Goal: Task Accomplishment & Management: Manage account settings

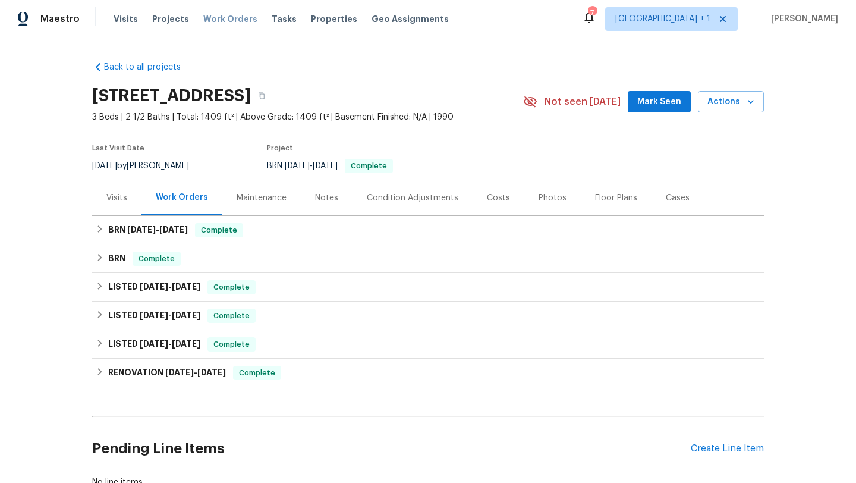
click at [232, 24] on span "Work Orders" at bounding box center [230, 19] width 54 height 12
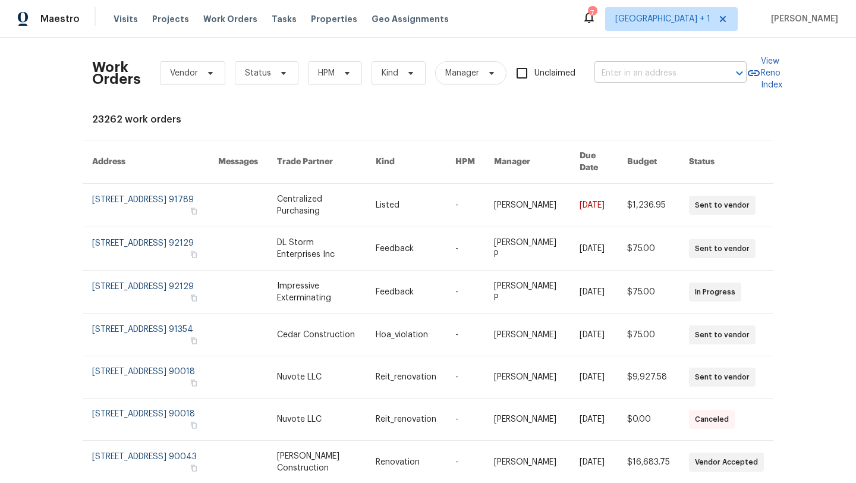
click at [616, 81] on input "text" at bounding box center [654, 73] width 119 height 18
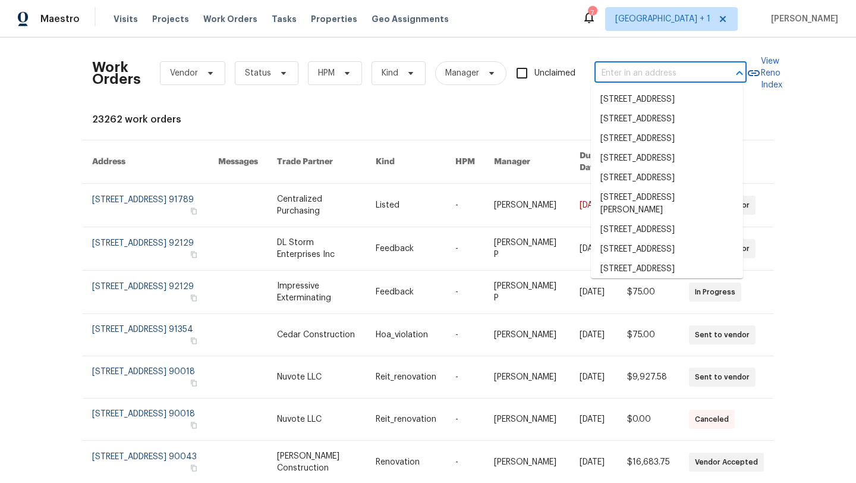
paste input "1564 Tanglewood Ln"
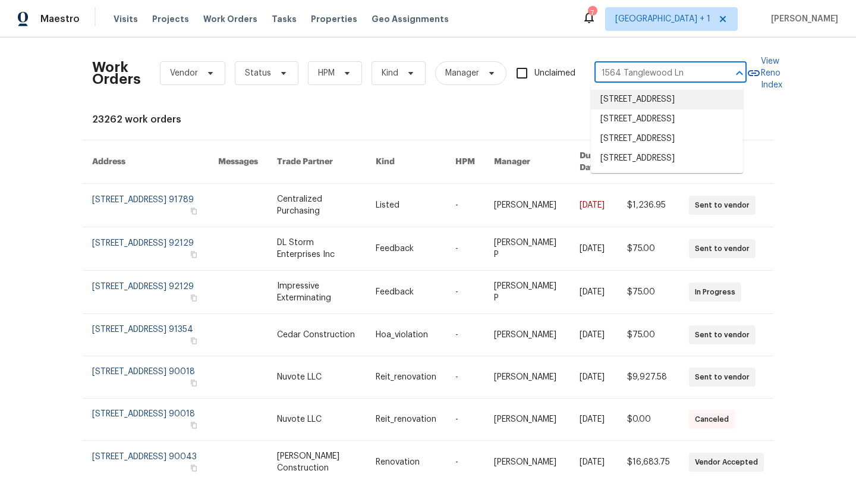
type input "1564 Tanglewood Ln"
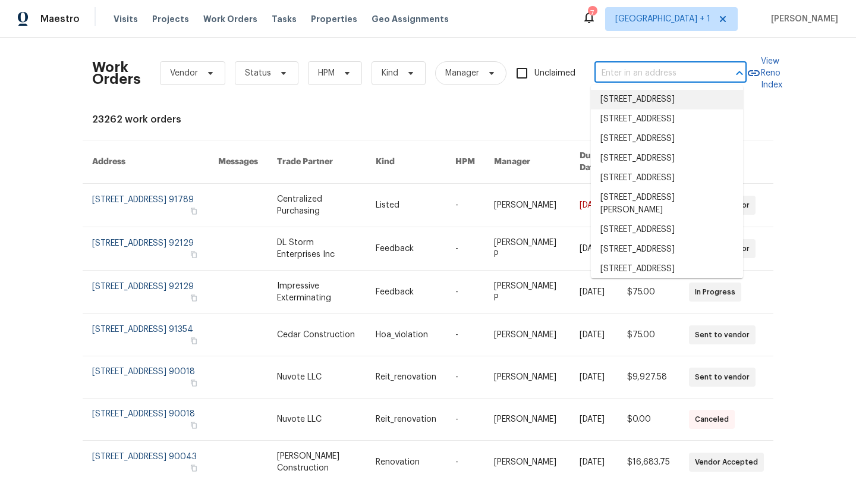
paste input "7V92ZX1Z3RRBF"
type input "7V92ZX1Z3RRBF"
paste input "[STREET_ADDRESS]"
type input "[STREET_ADDRESS]"
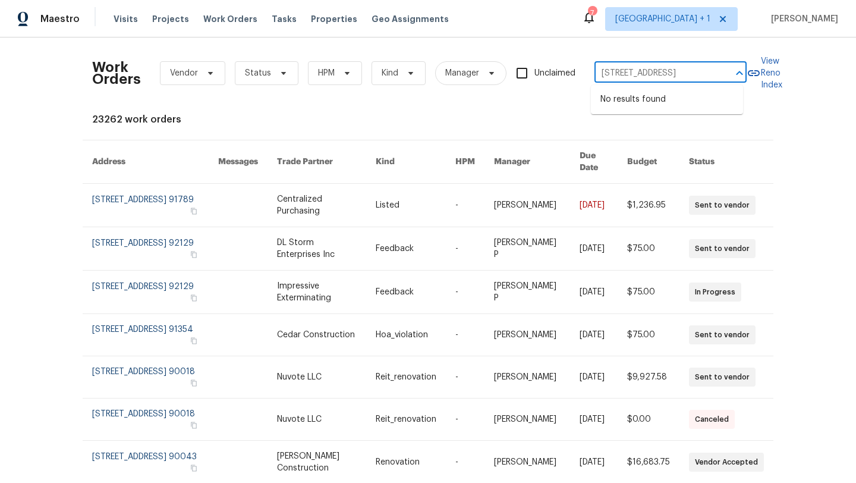
drag, startPoint x: 715, startPoint y: 71, endPoint x: 609, endPoint y: 77, distance: 106.6
click at [609, 77] on div "[STREET_ADDRESS] ​" at bounding box center [671, 73] width 152 height 18
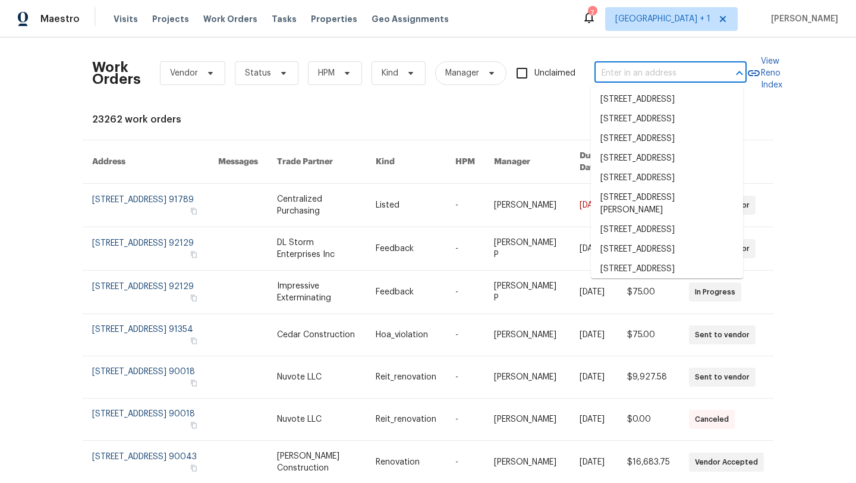
paste input "[STREET_ADDRESS]"
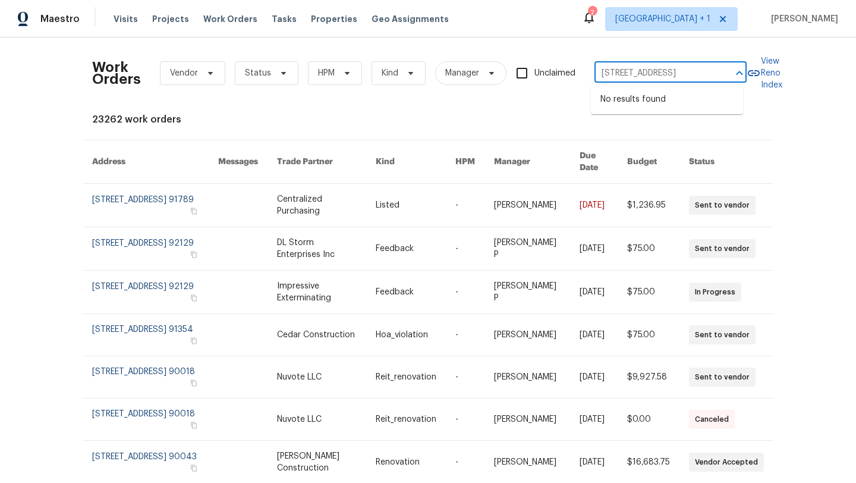
scroll to position [0, 83]
click at [684, 71] on input "[STREET_ADDRESS]" at bounding box center [654, 73] width 119 height 18
click at [716, 74] on div at bounding box center [731, 73] width 31 height 17
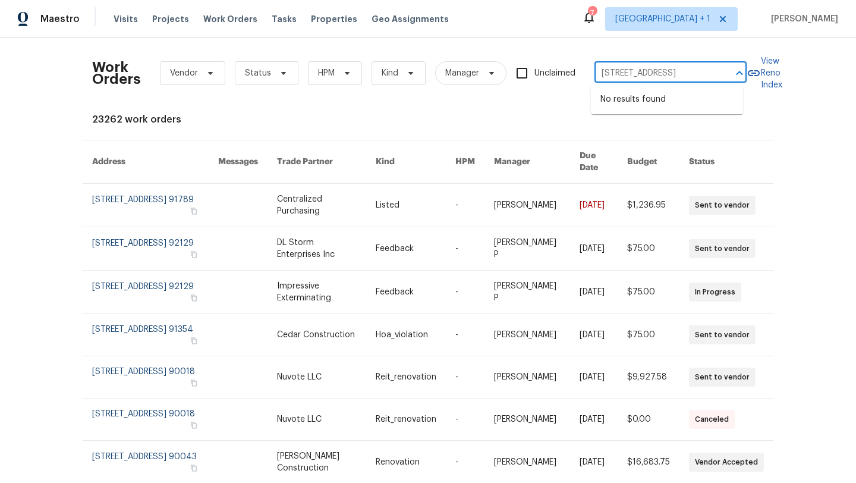
click at [703, 75] on input "[STREET_ADDRESS]" at bounding box center [654, 73] width 119 height 18
click at [710, 75] on div "[STREET_ADDRESS] ​" at bounding box center [671, 73] width 152 height 18
type input "1564 Tanglewood Ln"
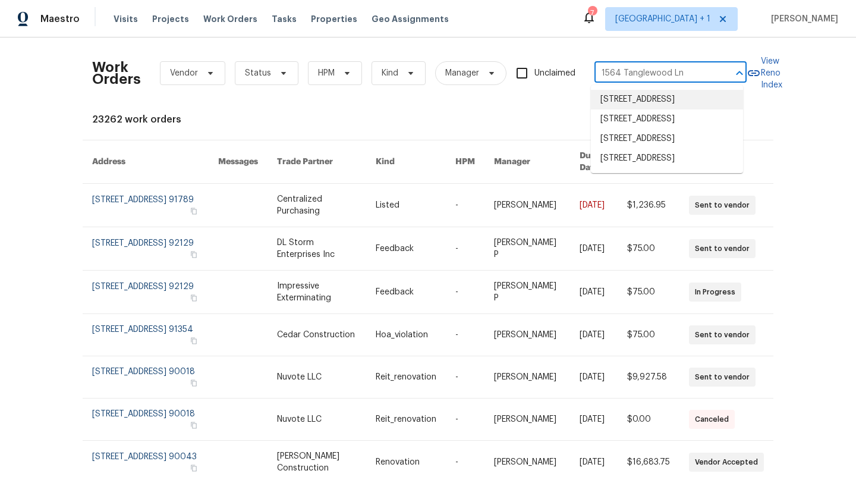
click at [671, 109] on li "[STREET_ADDRESS]" at bounding box center [667, 100] width 152 height 20
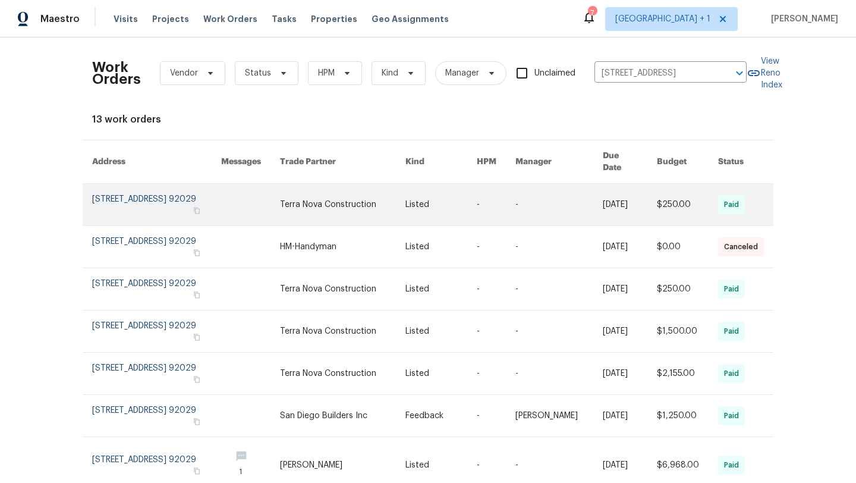
click at [105, 193] on link at bounding box center [156, 205] width 129 height 42
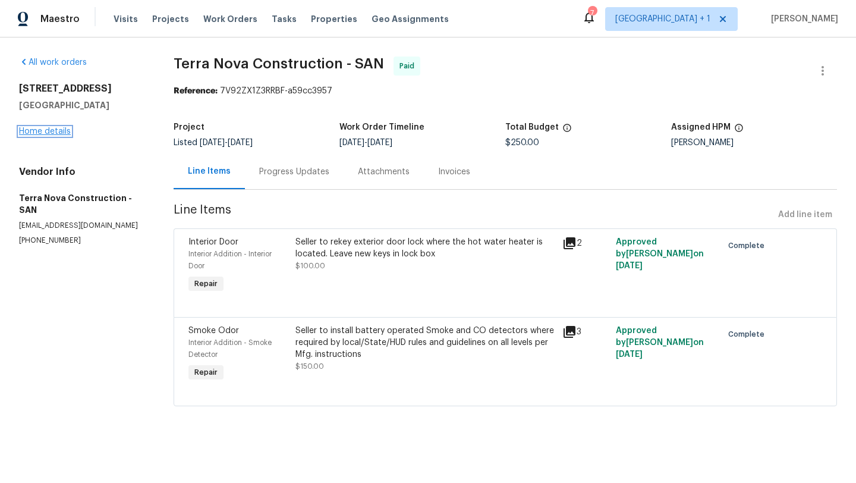
click at [60, 136] on link "Home details" at bounding box center [45, 131] width 52 height 8
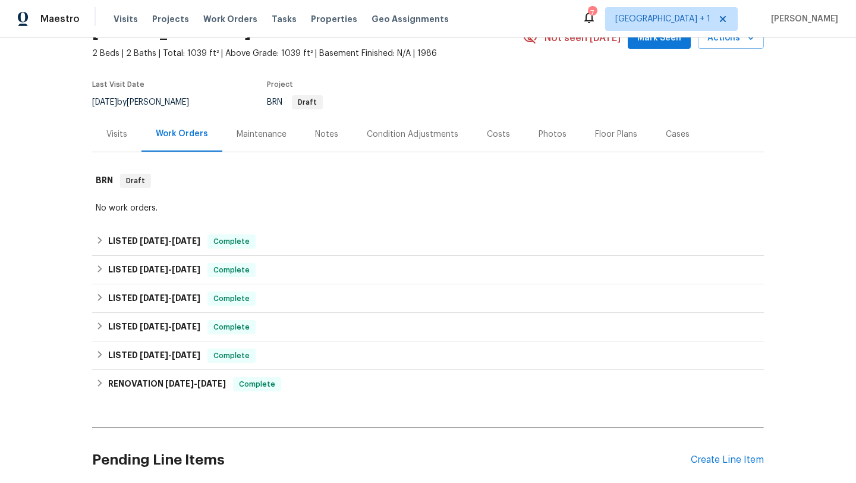
scroll to position [170, 0]
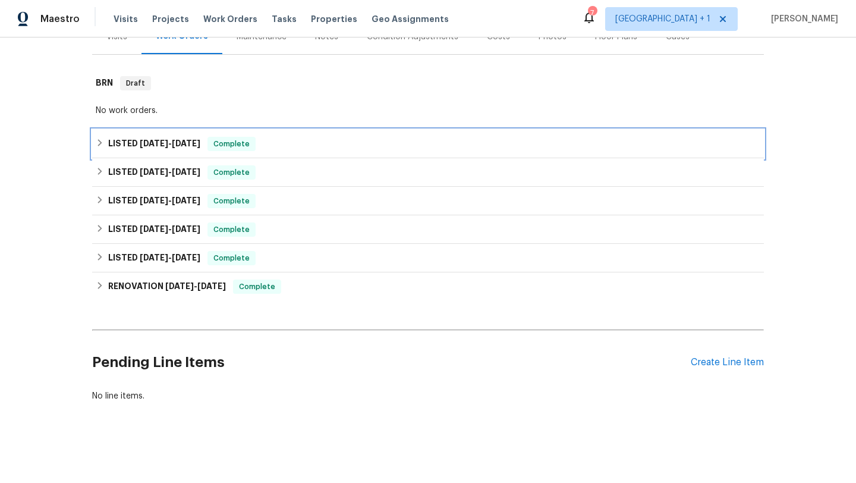
click at [121, 137] on h6 "LISTED [DATE] - [DATE]" at bounding box center [154, 144] width 92 height 14
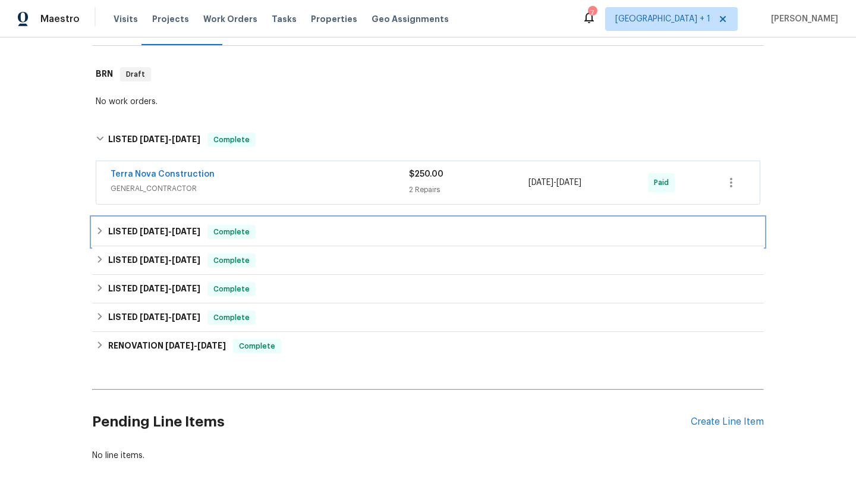
click at [156, 238] on h6 "LISTED [DATE] - [DATE]" at bounding box center [154, 232] width 92 height 14
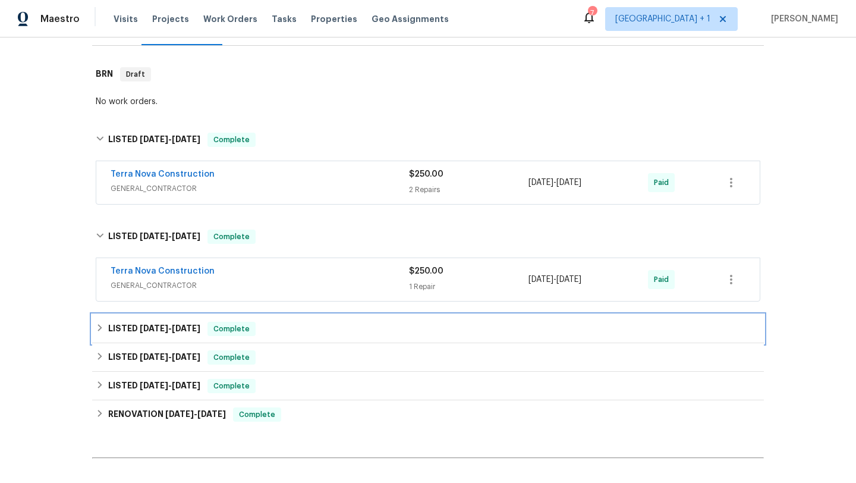
click at [165, 331] on span "[DATE] - [DATE]" at bounding box center [170, 328] width 61 height 8
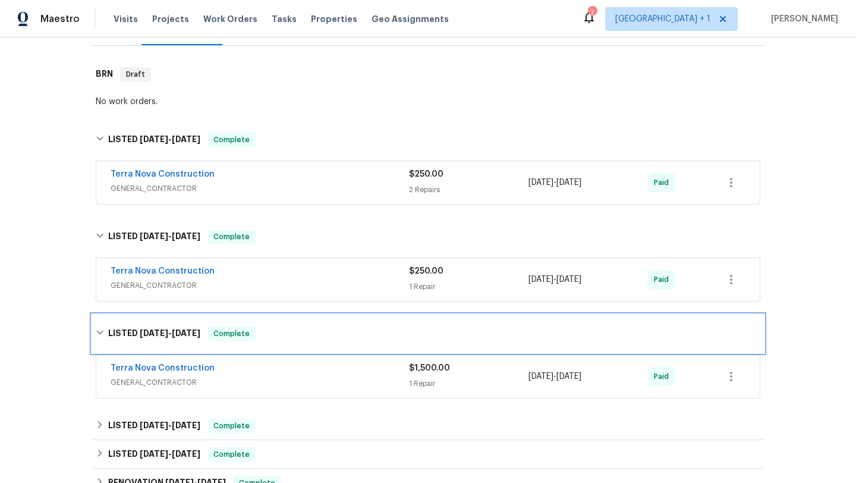
scroll to position [255, 0]
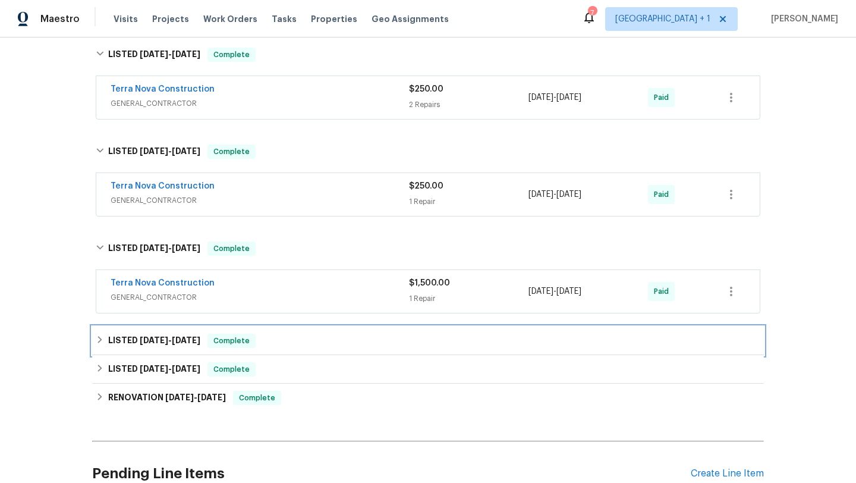
click at [158, 347] on h6 "LISTED [DATE] - [DATE]" at bounding box center [154, 341] width 92 height 14
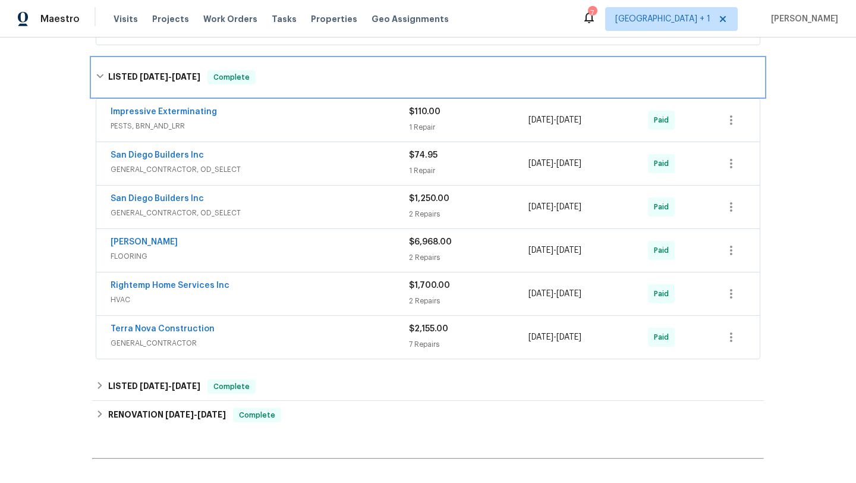
scroll to position [524, 0]
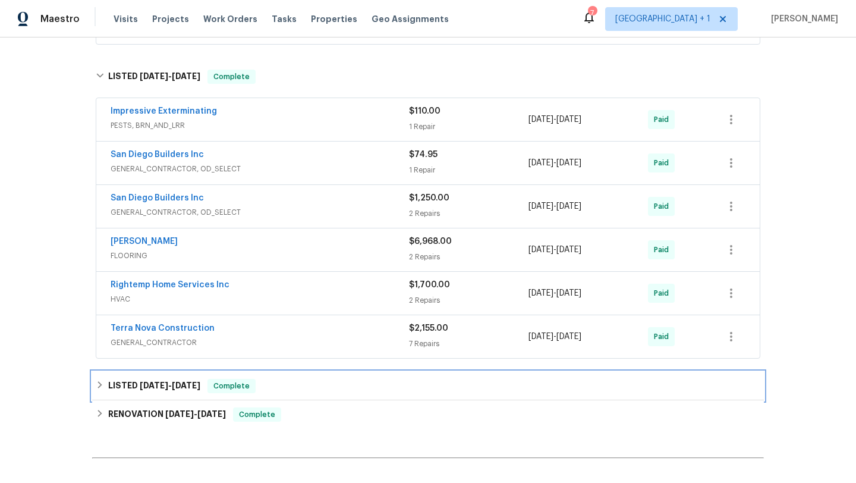
click at [111, 385] on h6 "LISTED [DATE] - [DATE]" at bounding box center [154, 386] width 92 height 14
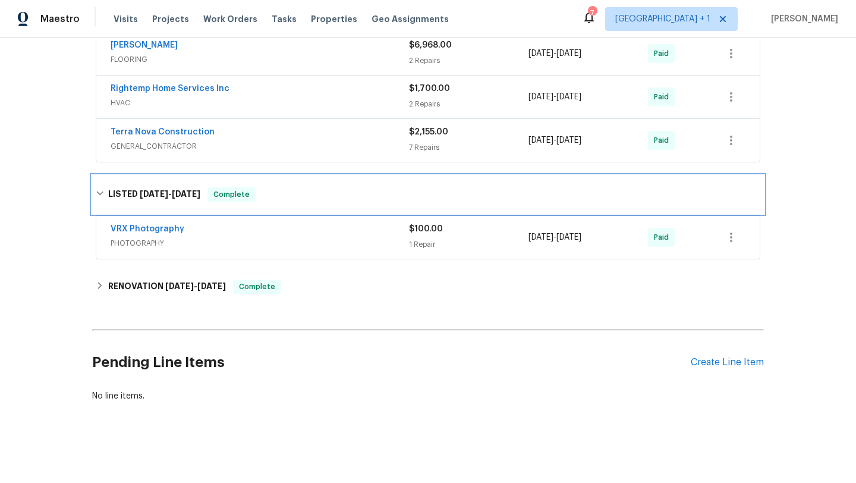
scroll to position [729, 0]
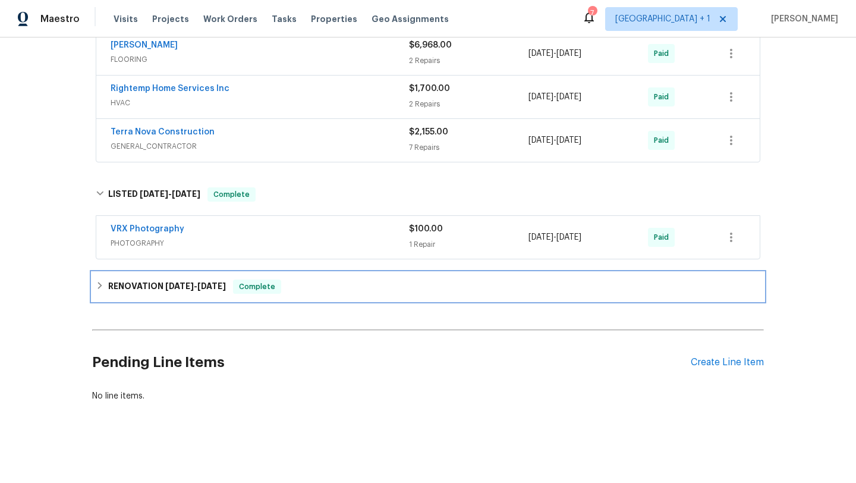
click at [182, 282] on span "[DATE]" at bounding box center [179, 286] width 29 height 8
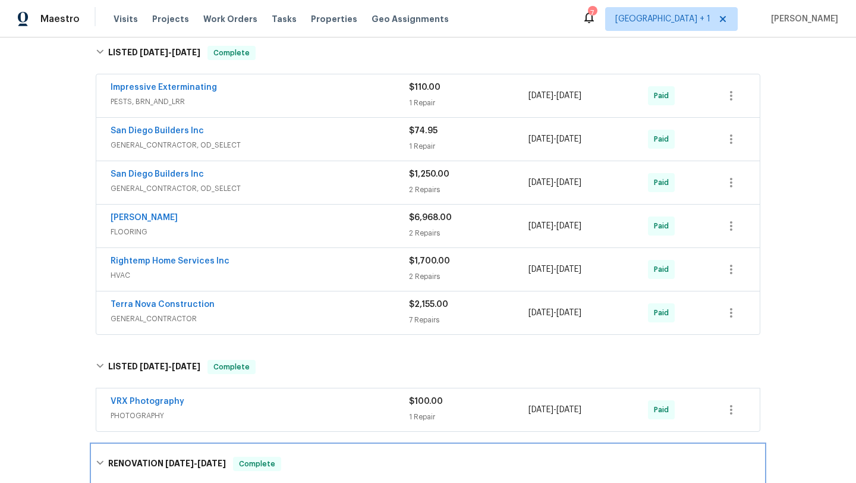
scroll to position [773, 0]
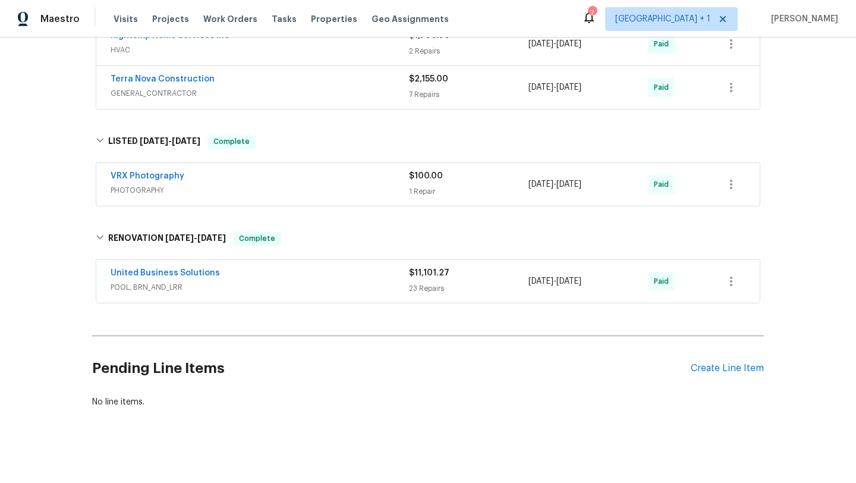
click at [265, 285] on span "POOL, BRN_AND_LRR" at bounding box center [260, 287] width 298 height 12
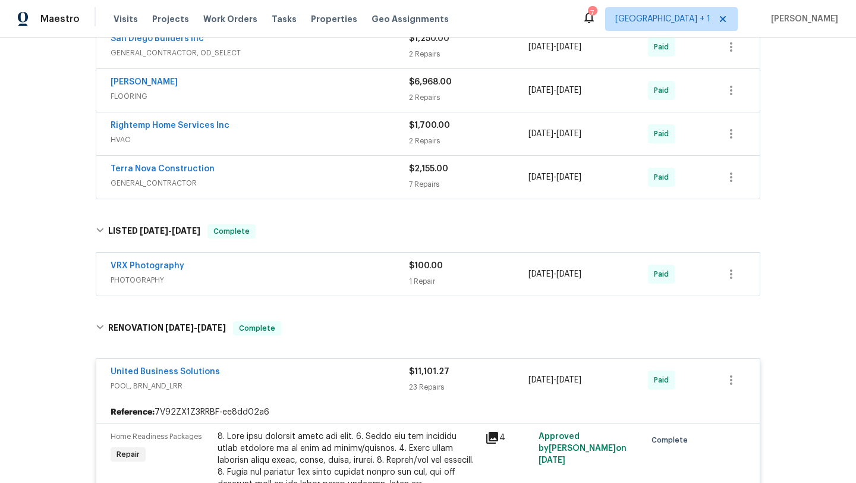
scroll to position [944, 0]
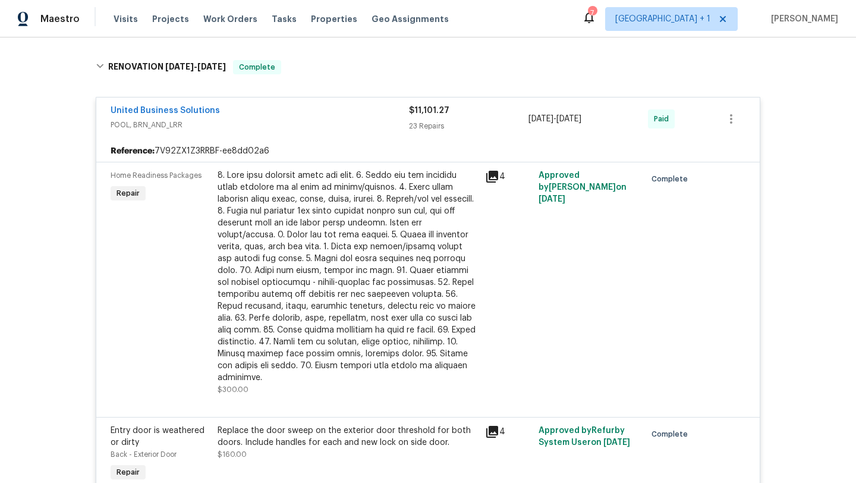
click at [288, 119] on span "POOL, BRN_AND_LRR" at bounding box center [260, 125] width 298 height 12
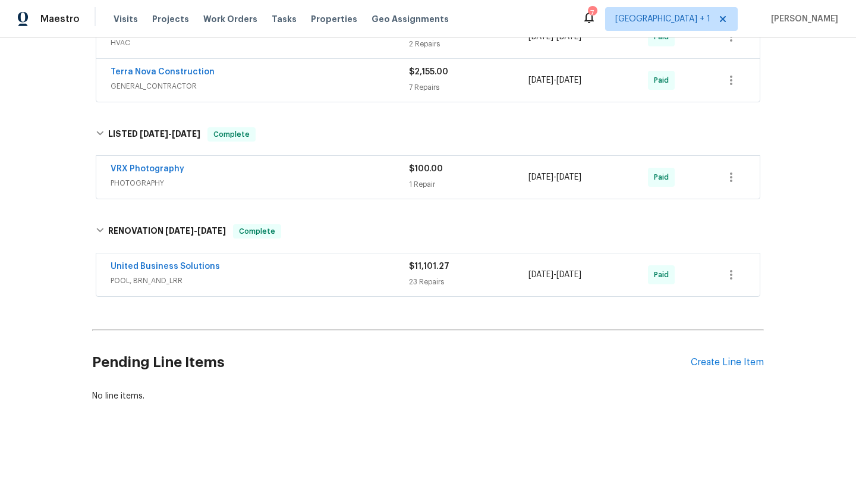
scroll to position [788, 0]
